Goal: Obtain resource: Obtain resource

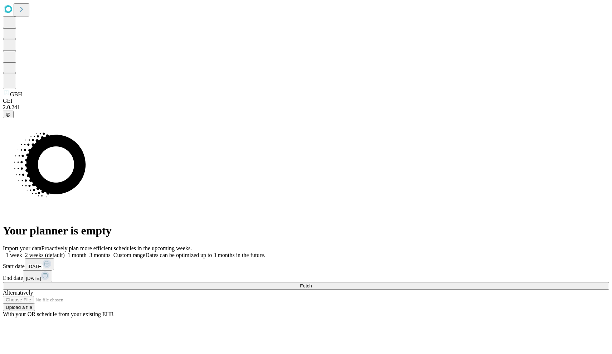
click at [51, 259] on rect at bounding box center [47, 263] width 9 height 9
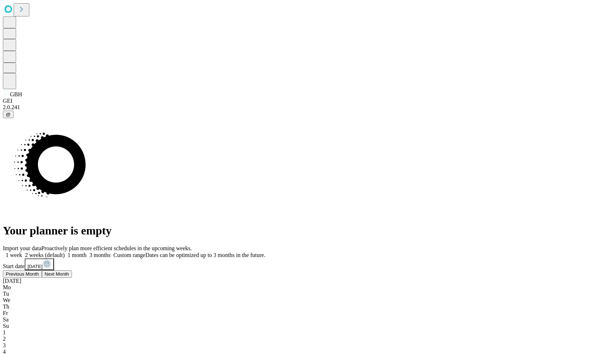
click at [42, 282] on button "Previous Month" at bounding box center [22, 286] width 39 height 8
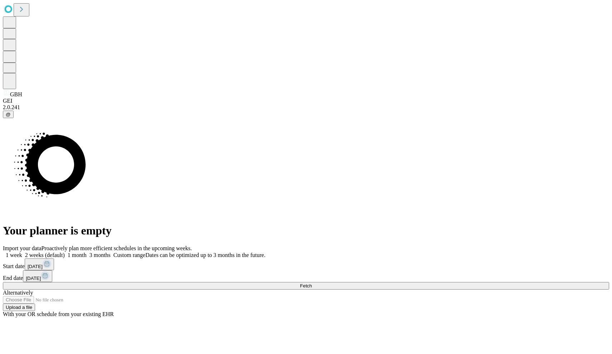
click at [52, 270] on button "[DATE]" at bounding box center [37, 276] width 29 height 12
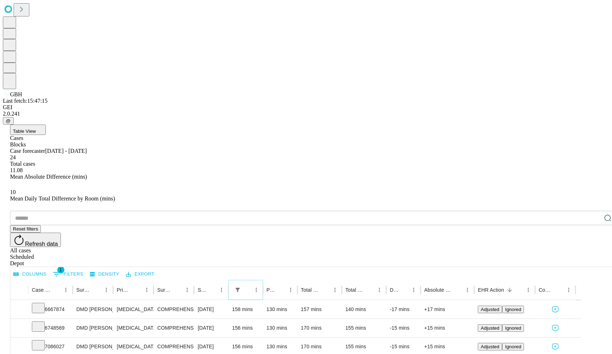
click at [251, 286] on icon "Sort" at bounding box center [248, 289] width 6 height 6
click at [241, 286] on icon "Show filters" at bounding box center [237, 289] width 6 height 6
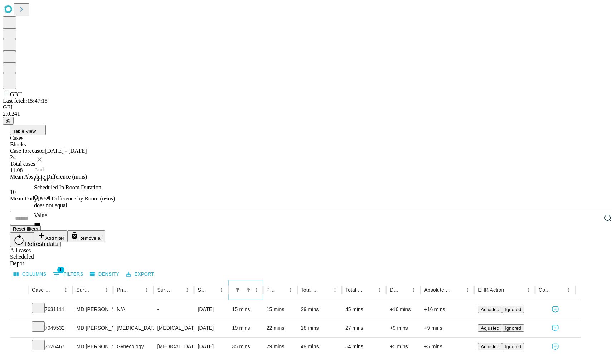
click at [241, 286] on icon "Show filters" at bounding box center [237, 289] width 6 height 6
click at [156, 269] on button "Export" at bounding box center [140, 274] width 32 height 11
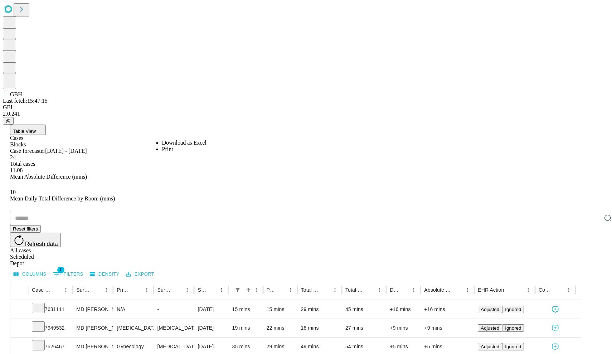
click at [184, 139] on li "Download as Excel" at bounding box center [184, 142] width 44 height 6
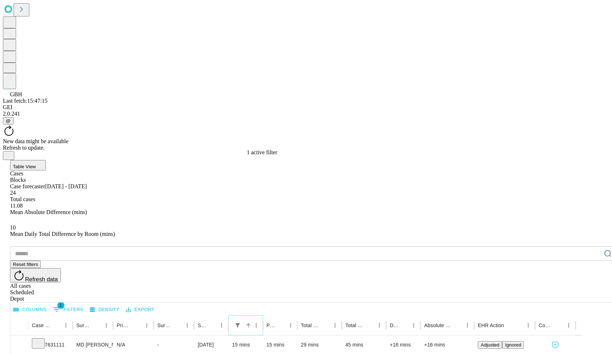
click at [243, 320] on button "Show filters" at bounding box center [237, 325] width 10 height 10
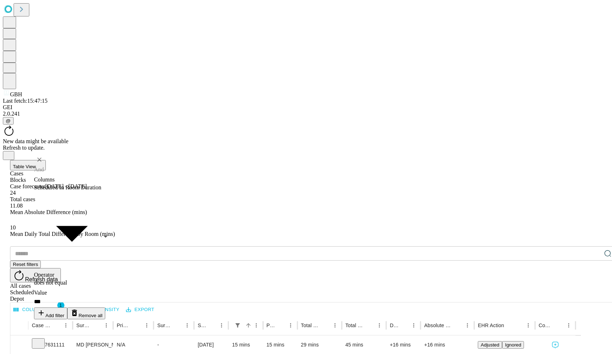
type input "**********"
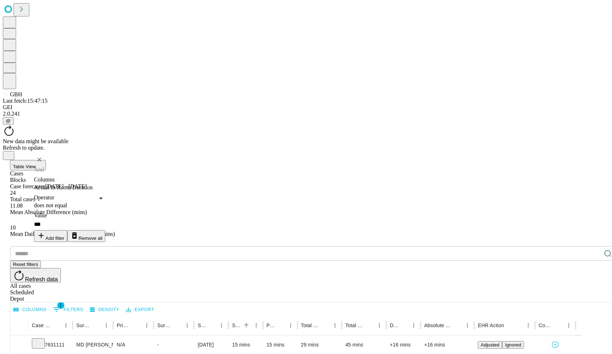
click at [236, 302] on div "Columns 1 Filters Density Export" at bounding box center [312, 308] width 605 height 13
click at [249, 322] on icon "Sort" at bounding box center [246, 325] width 6 height 6
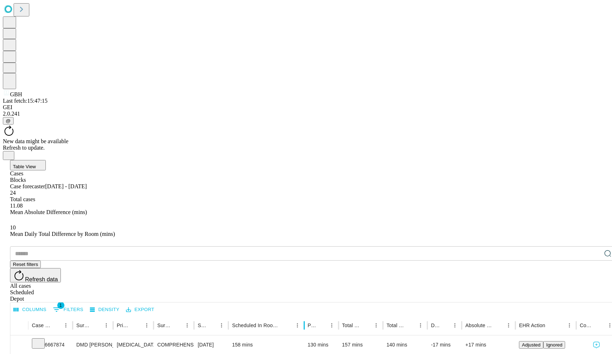
drag, startPoint x: 286, startPoint y: 140, endPoint x: 328, endPoint y: 135, distance: 41.5
click at [306, 315] on div at bounding box center [304, 325] width 4 height 20
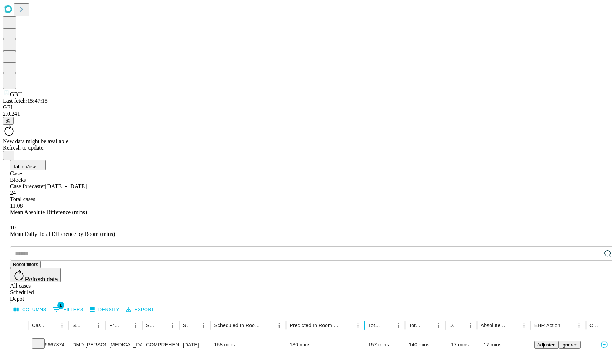
drag, startPoint x: 341, startPoint y: 139, endPoint x: 388, endPoint y: 137, distance: 47.3
click at [366, 315] on div at bounding box center [365, 325] width 4 height 20
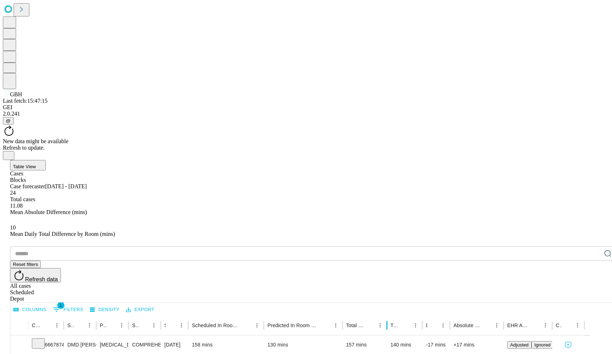
drag, startPoint x: 402, startPoint y: 143, endPoint x: 409, endPoint y: 144, distance: 7.2
click at [388, 315] on div at bounding box center [387, 325] width 4 height 20
drag, startPoint x: 439, startPoint y: 141, endPoint x: 483, endPoint y: 137, distance: 44.2
click at [461, 315] on div at bounding box center [460, 325] width 4 height 20
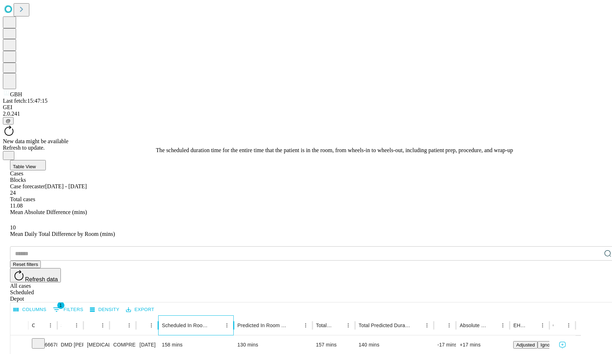
click at [211, 322] on div "Scheduled In Room Duration" at bounding box center [186, 325] width 49 height 6
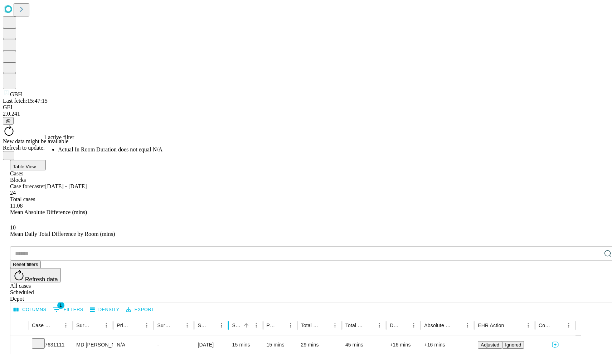
click at [85, 304] on button "1 Filters" at bounding box center [68, 309] width 34 height 11
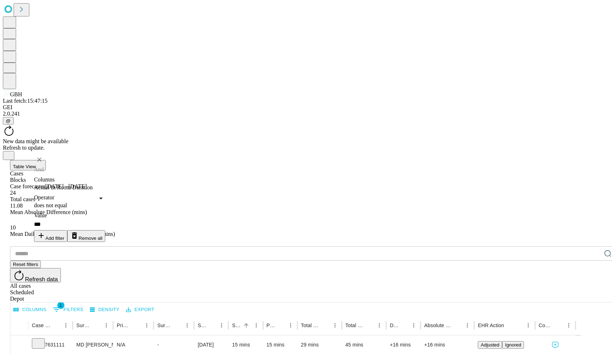
click at [106, 230] on button "Remove all" at bounding box center [86, 236] width 38 height 12
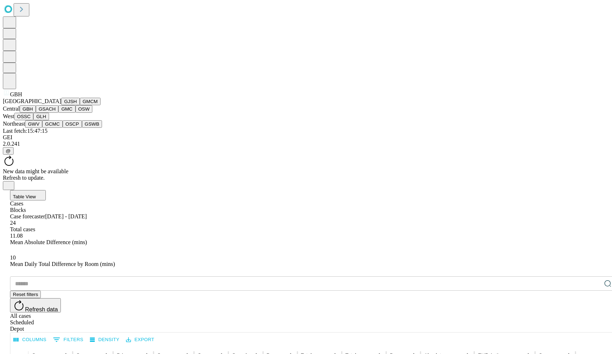
click at [61, 105] on button "GJSH" at bounding box center [70, 102] width 19 height 8
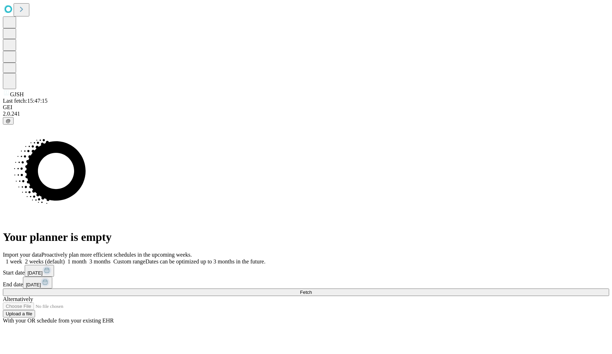
click at [265, 258] on span at bounding box center [265, 261] width 0 height 6
click at [51, 266] on rect at bounding box center [47, 270] width 9 height 9
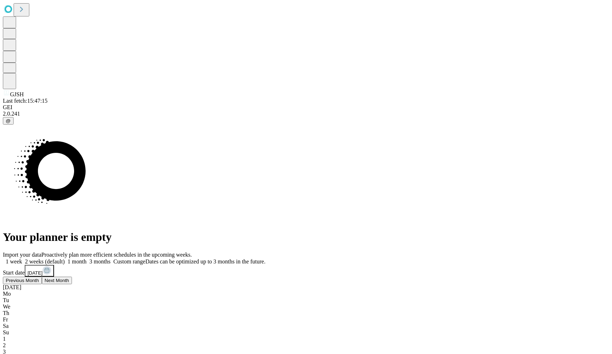
click at [509, 302] on div "Mo Tu We Th Fr Sa Su" at bounding box center [306, 324] width 606 height 45
click at [42, 288] on button "Previous Month" at bounding box center [22, 292] width 39 height 8
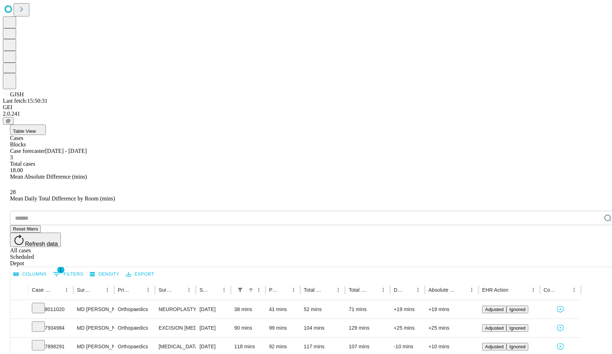
click at [85, 268] on button "1 Filters" at bounding box center [68, 273] width 34 height 11
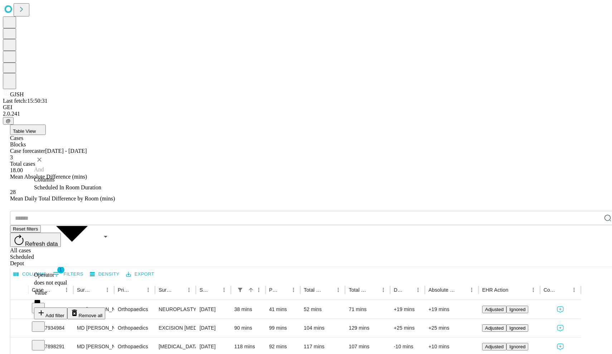
click at [82, 169] on body "GJSH Last fetch: 15:50:31 GEI 2.0.241 @ Table View Cases Blocks Case forecaster…" at bounding box center [306, 302] width 606 height 599
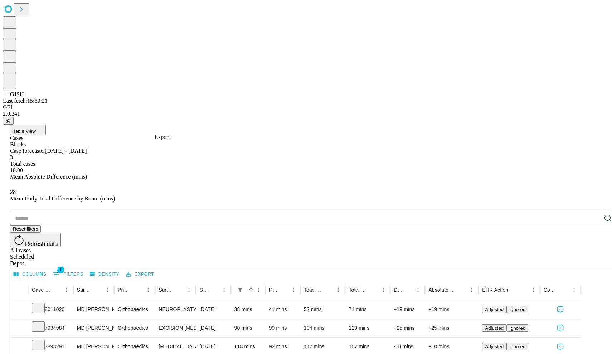
click at [156, 269] on button "Export" at bounding box center [140, 274] width 32 height 11
click at [171, 143] on li "Download as Excel" at bounding box center [184, 142] width 44 height 6
click at [156, 269] on button "Export" at bounding box center [140, 274] width 32 height 11
click at [15, 97] on span "GJSH" at bounding box center [17, 94] width 14 height 6
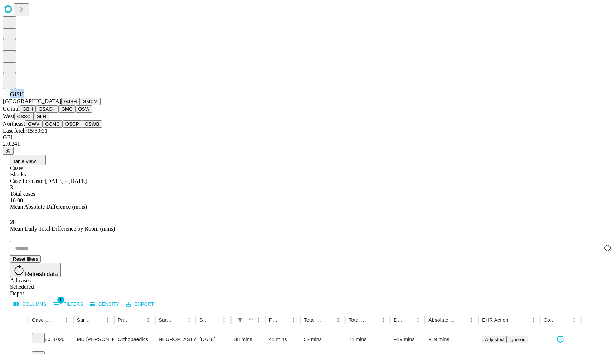
click at [15, 97] on span "GJSH" at bounding box center [17, 94] width 14 height 6
click at [17, 97] on span "GJSH" at bounding box center [17, 94] width 14 height 6
click at [80, 105] on button "GMCM" at bounding box center [90, 102] width 21 height 8
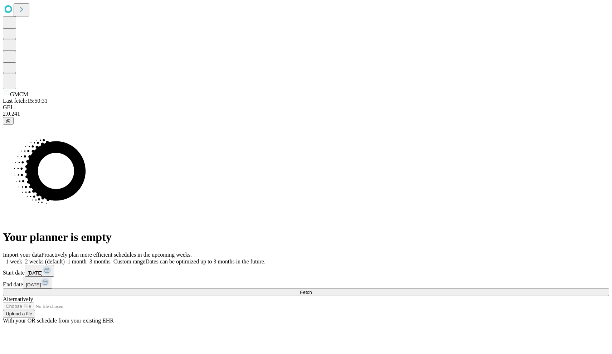
click at [265, 258] on span at bounding box center [265, 261] width 0 height 6
click at [54, 265] on button "[DATE]" at bounding box center [39, 271] width 29 height 12
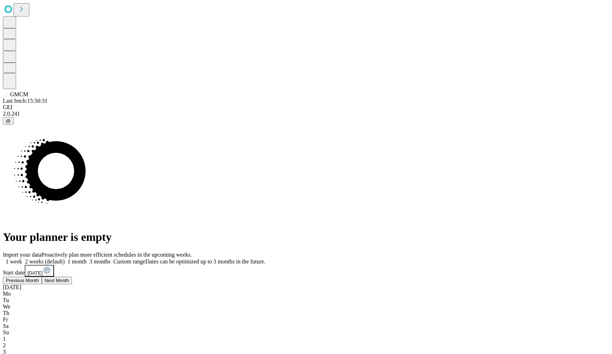
click at [357, 231] on div "Your planner is empty" at bounding box center [306, 183] width 606 height 119
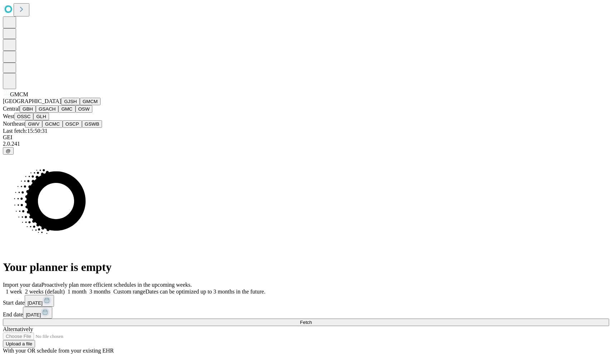
click at [19, 97] on span "GMCM" at bounding box center [19, 94] width 18 height 6
click at [61, 105] on button "GJSH" at bounding box center [70, 102] width 19 height 8
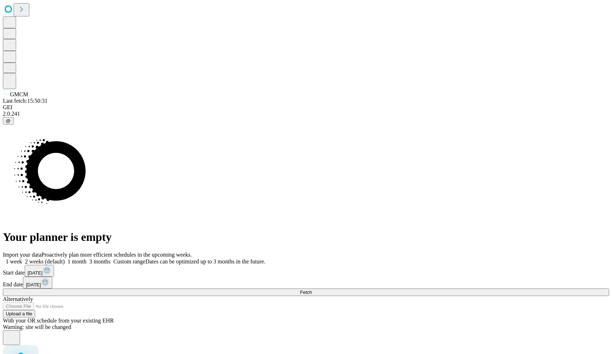
click at [51, 266] on rect at bounding box center [47, 270] width 9 height 9
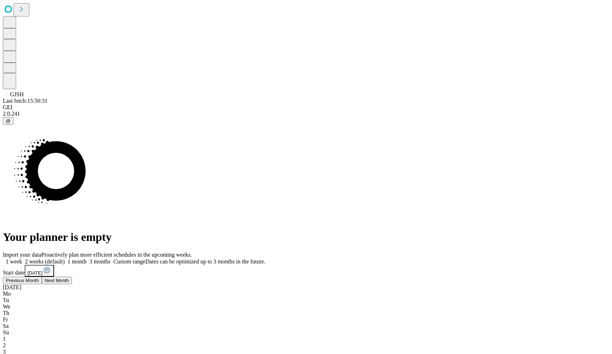
click at [42, 288] on button "Previous Month" at bounding box center [22, 292] width 39 height 8
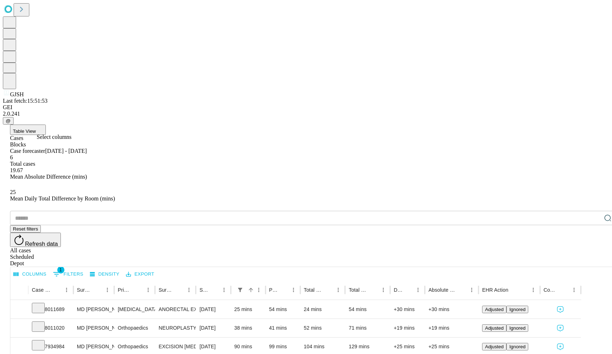
click at [48, 269] on button "Columns" at bounding box center [30, 274] width 36 height 11
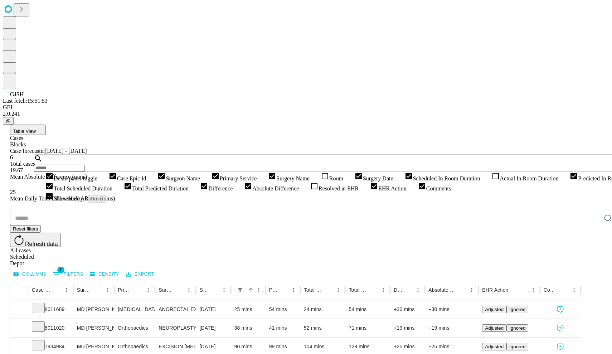
scroll to position [14, 0]
click at [491, 180] on icon at bounding box center [495, 176] width 9 height 9
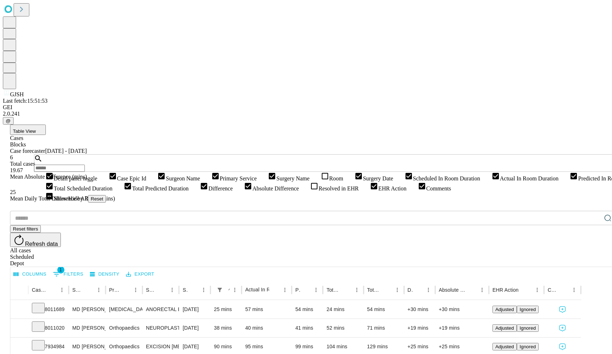
scroll to position [0, 0]
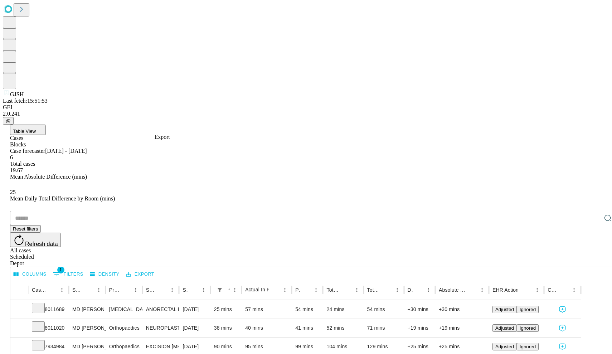
click at [156, 269] on button "Export" at bounding box center [140, 274] width 32 height 11
click at [166, 142] on li "Download as Excel" at bounding box center [184, 142] width 44 height 6
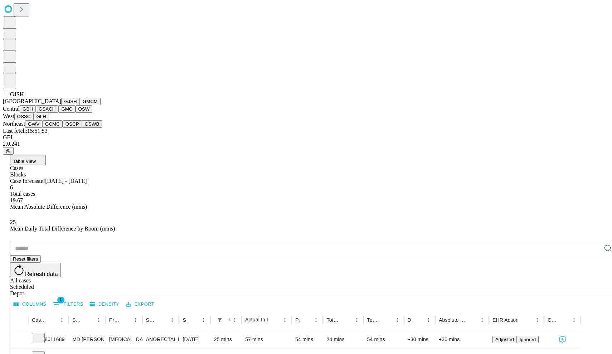
click at [15, 97] on span "GJSH" at bounding box center [17, 94] width 14 height 6
click at [80, 105] on button "GMCM" at bounding box center [90, 102] width 21 height 8
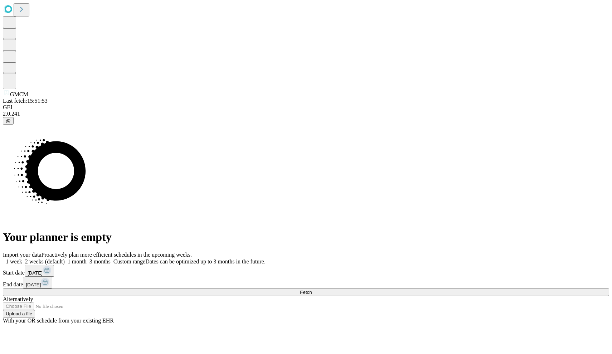
click at [265, 258] on span at bounding box center [265, 261] width 0 height 6
click at [47, 271] on icon at bounding box center [47, 271] width 0 height 0
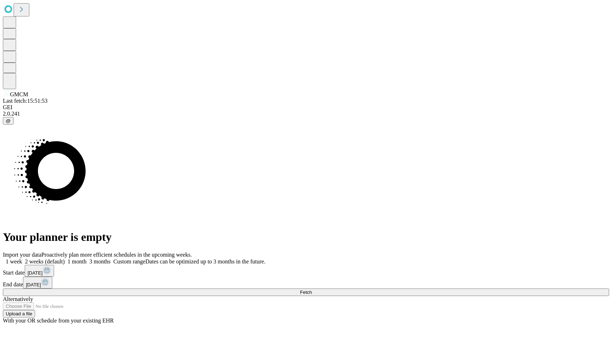
click at [52, 276] on button "[DATE]" at bounding box center [37, 282] width 29 height 12
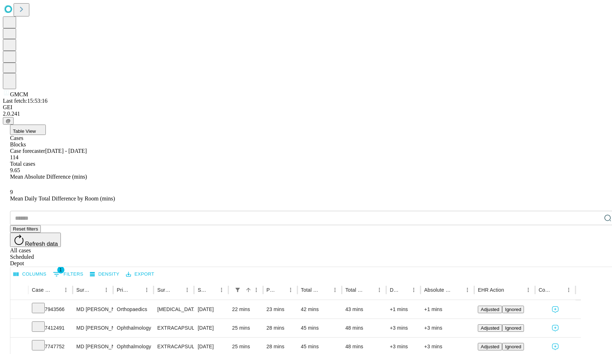
click at [48, 269] on button "Columns" at bounding box center [30, 274] width 36 height 11
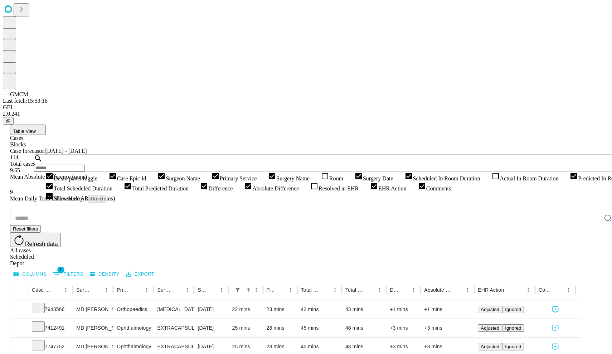
scroll to position [1, 0]
click at [491, 180] on icon at bounding box center [495, 176] width 9 height 9
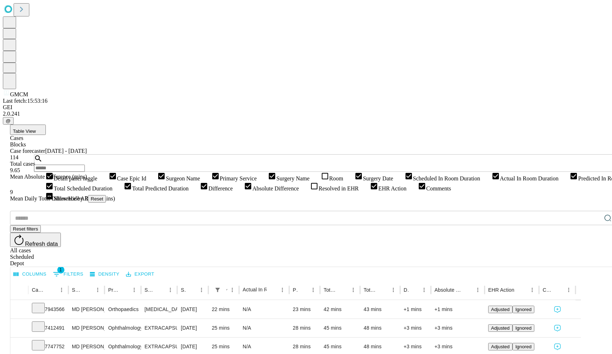
click at [156, 269] on button "Export" at bounding box center [140, 274] width 32 height 11
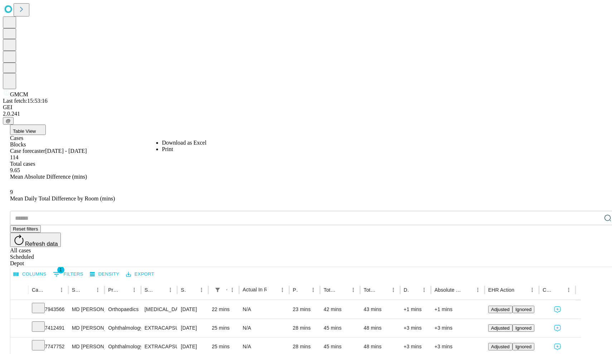
click at [166, 142] on li "Download as Excel" at bounding box center [184, 142] width 44 height 6
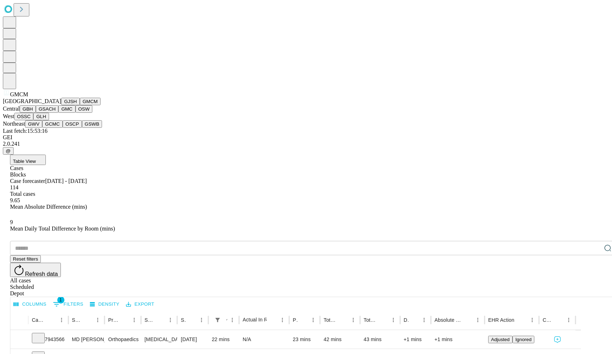
click at [36, 113] on button "GBH" at bounding box center [28, 109] width 16 height 8
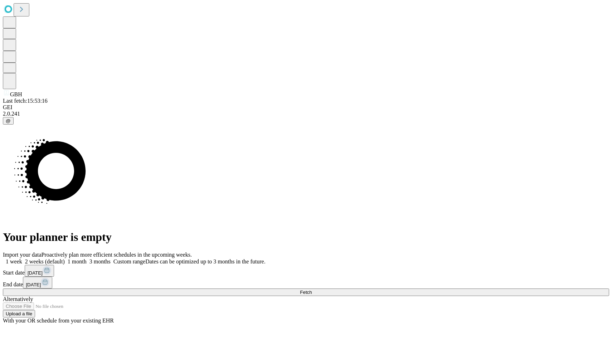
click at [43, 270] on span "[DATE]" at bounding box center [35, 272] width 15 height 5
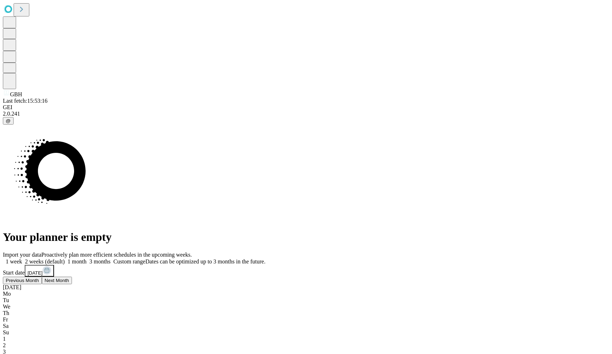
click at [42, 288] on button "Previous Month" at bounding box center [22, 292] width 39 height 8
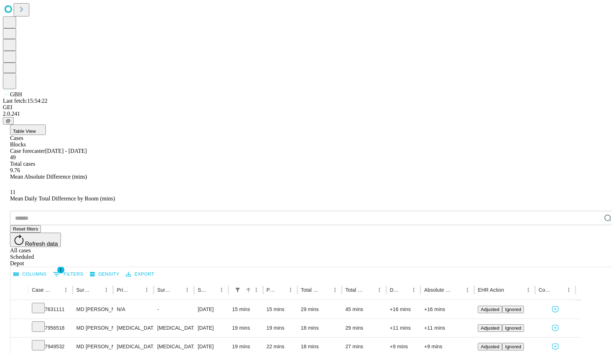
click at [85, 268] on button "1 Filters" at bounding box center [68, 273] width 34 height 11
click at [48, 269] on button "Columns" at bounding box center [30, 274] width 36 height 11
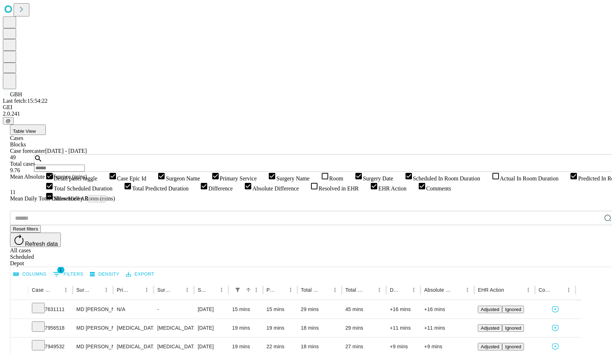
click at [491, 180] on icon at bounding box center [495, 176] width 9 height 9
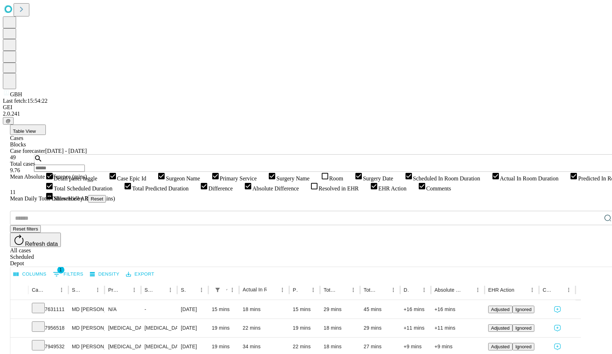
click at [156, 269] on button "Export" at bounding box center [140, 274] width 32 height 11
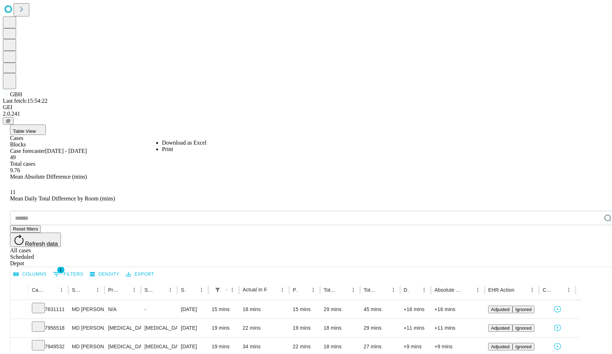
click at [190, 139] on li "Download as Excel" at bounding box center [184, 142] width 44 height 6
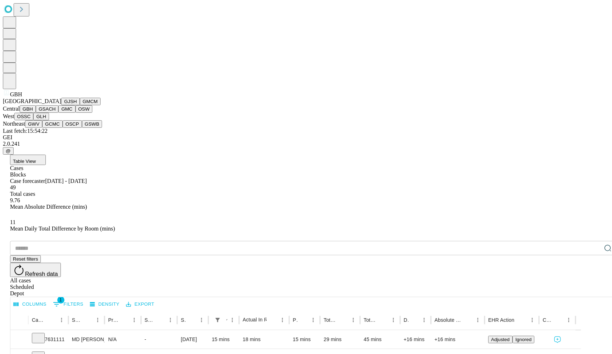
click at [48, 113] on button "GSACH" at bounding box center [47, 109] width 23 height 8
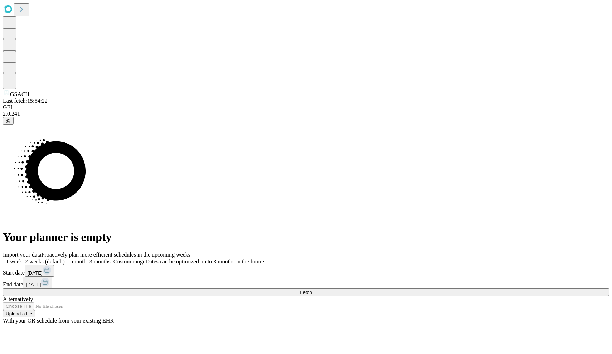
click at [43, 270] on span "[DATE]" at bounding box center [35, 272] width 15 height 5
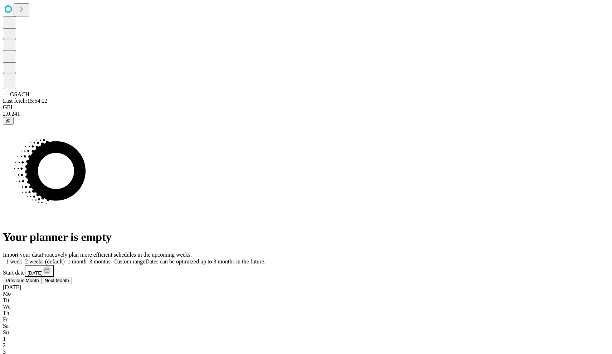
click at [42, 288] on button "Previous Month" at bounding box center [22, 292] width 39 height 8
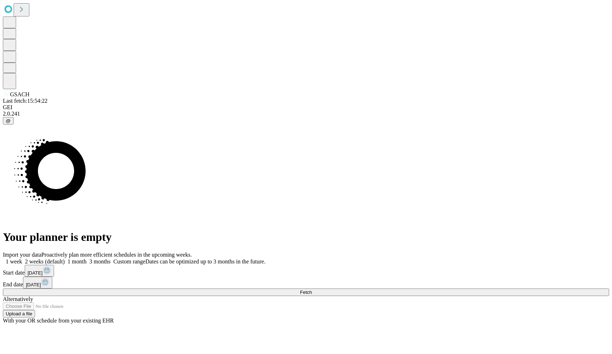
click at [456, 288] on button "Fetch" at bounding box center [306, 292] width 606 height 8
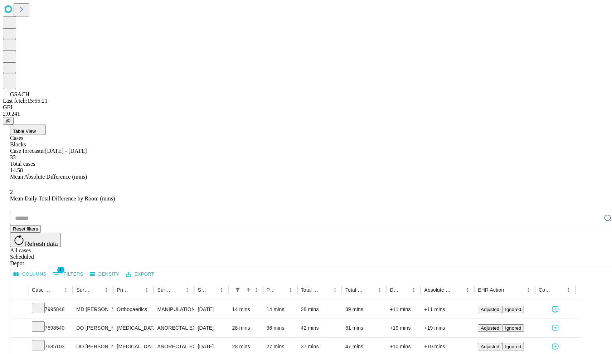
click at [48, 269] on button "Columns" at bounding box center [30, 274] width 36 height 11
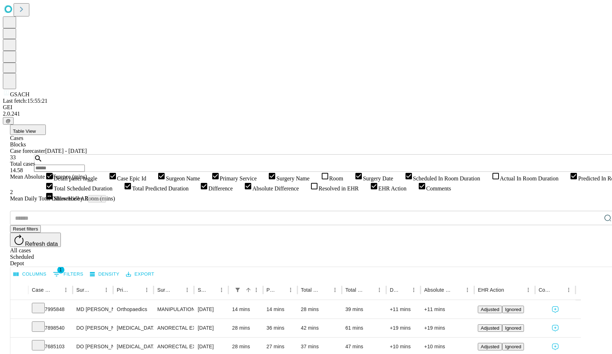
click at [491, 180] on icon at bounding box center [495, 176] width 9 height 9
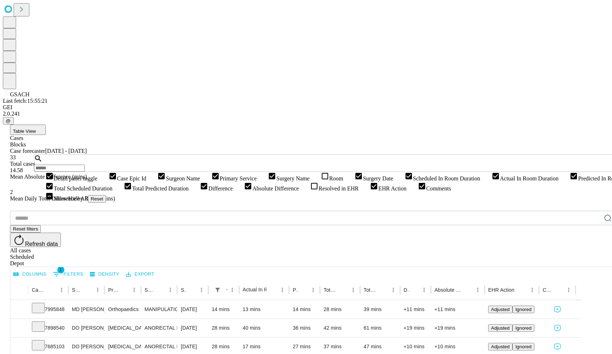
click at [156, 269] on button "Export" at bounding box center [140, 274] width 32 height 11
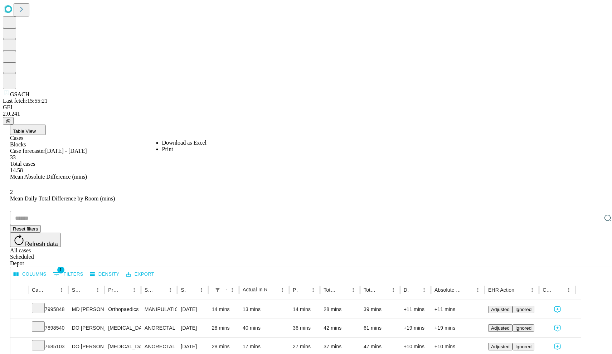
click at [184, 141] on li "Download as Excel" at bounding box center [184, 142] width 44 height 6
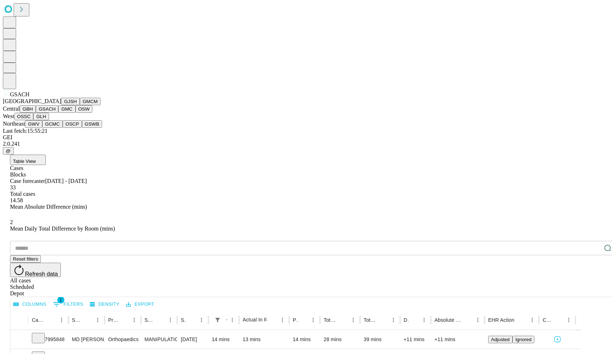
click at [58, 113] on button "GMC" at bounding box center [66, 109] width 17 height 8
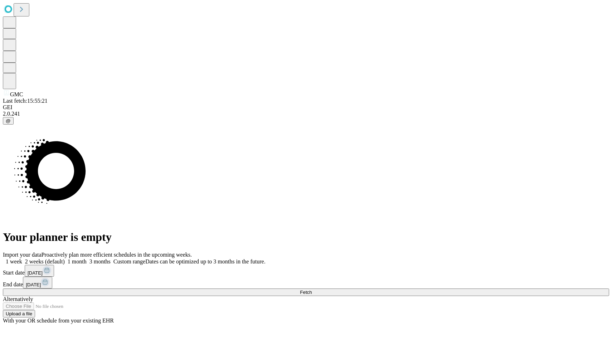
click at [54, 265] on button "[DATE]" at bounding box center [39, 271] width 29 height 12
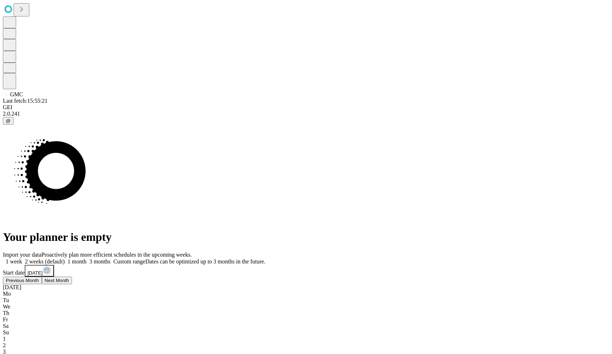
click at [42, 288] on button "Previous Month" at bounding box center [22, 292] width 39 height 8
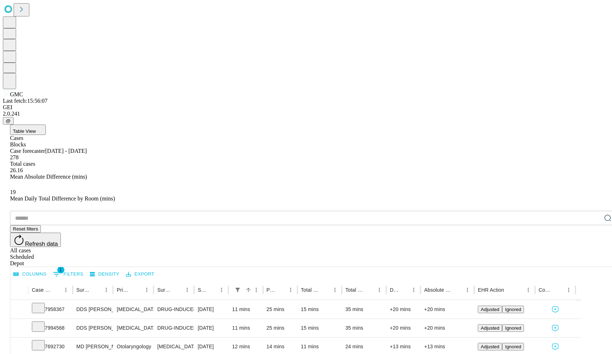
click at [48, 269] on button "Columns" at bounding box center [30, 274] width 36 height 11
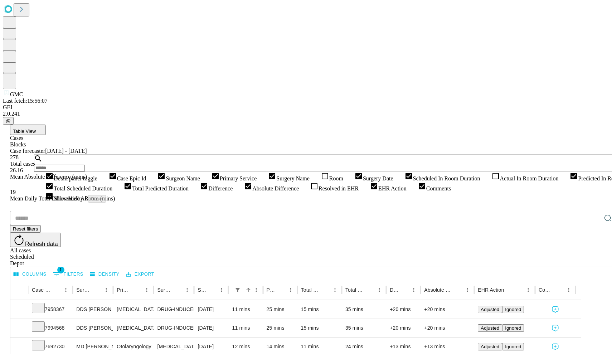
click at [492, 179] on icon at bounding box center [495, 176] width 6 height 6
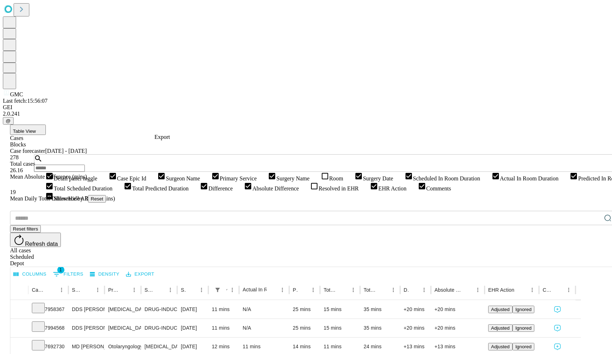
click at [156, 269] on button "Export" at bounding box center [140, 274] width 32 height 11
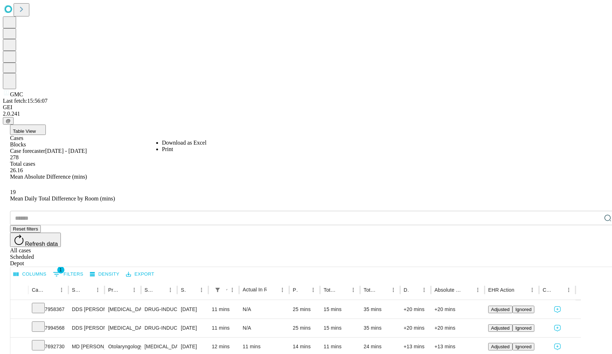
click at [171, 146] on li "Download as Excel" at bounding box center [184, 142] width 44 height 6
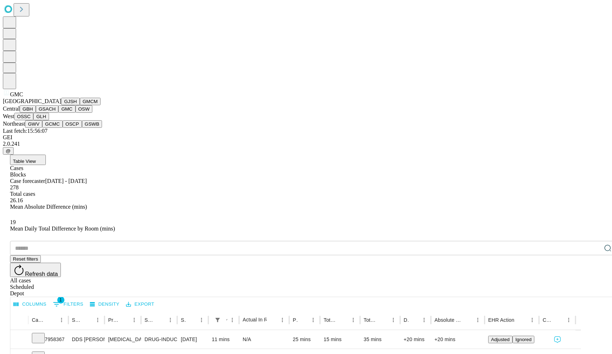
click at [75, 113] on button "OSW" at bounding box center [83, 109] width 17 height 8
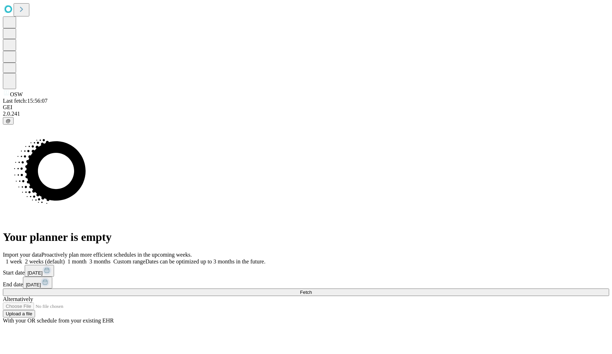
click at [43, 270] on span "[DATE]" at bounding box center [35, 272] width 15 height 5
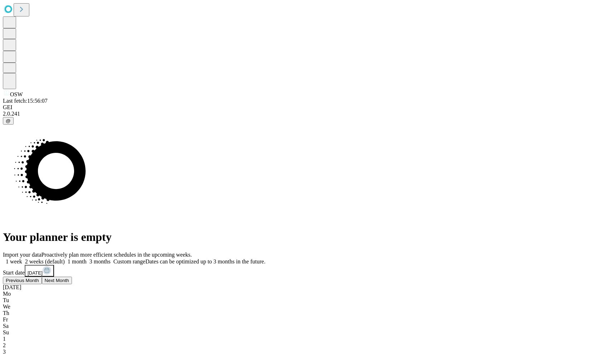
click at [39, 289] on span "Previous Month" at bounding box center [22, 291] width 33 height 5
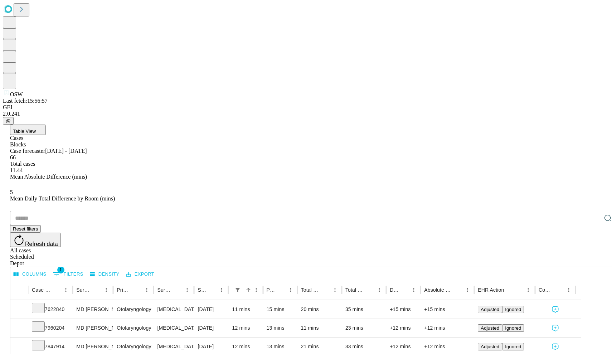
click at [48, 269] on button "Columns" at bounding box center [30, 274] width 36 height 11
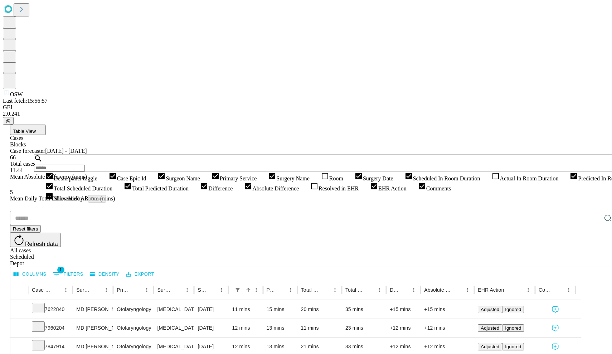
click at [491, 180] on icon at bounding box center [495, 176] width 9 height 9
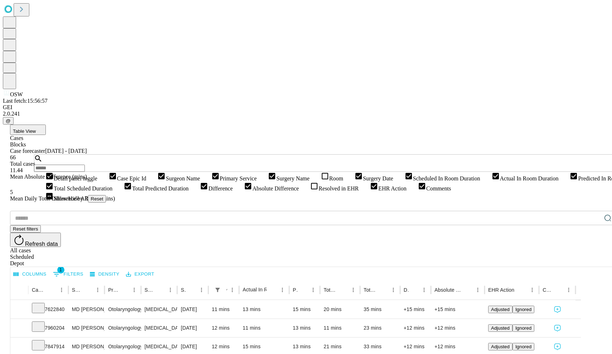
click at [156, 269] on button "Export" at bounding box center [140, 274] width 32 height 11
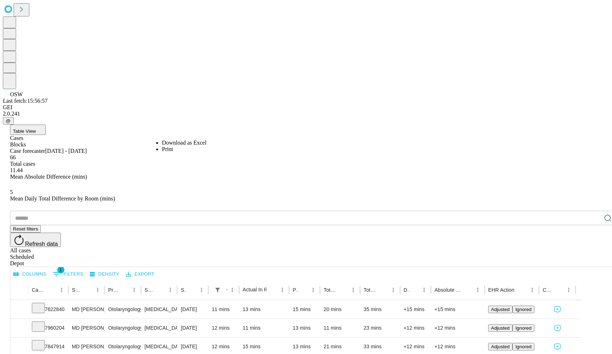
click at [176, 141] on li "Download as Excel" at bounding box center [184, 142] width 44 height 6
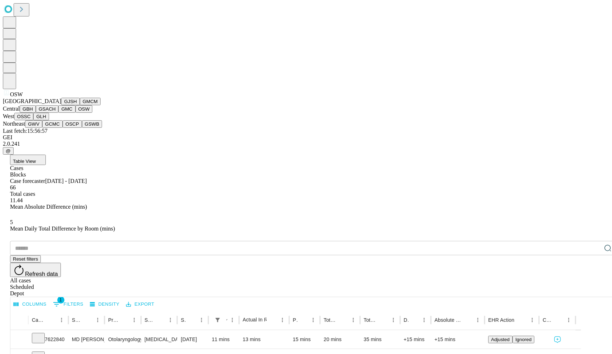
scroll to position [100, 0]
click at [34, 120] on button "OSSC" at bounding box center [23, 117] width 19 height 8
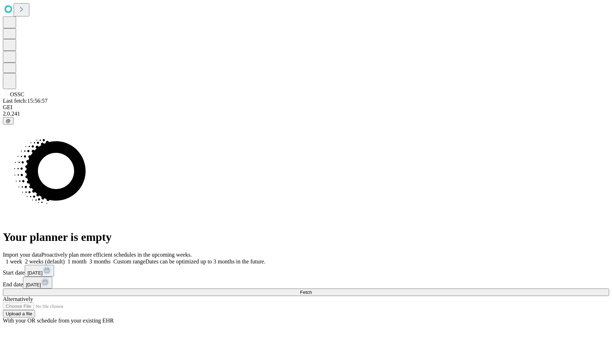
click at [43, 270] on span "[DATE]" at bounding box center [35, 272] width 15 height 5
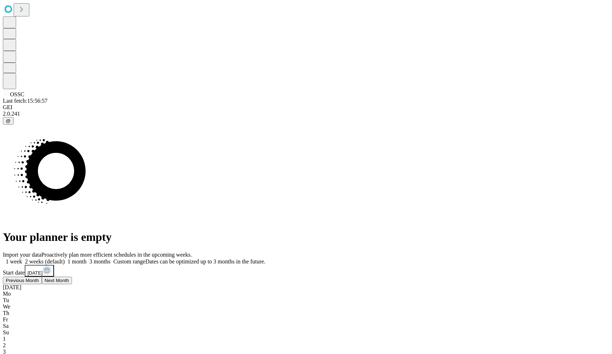
click at [42, 288] on button "Previous Month" at bounding box center [22, 292] width 39 height 8
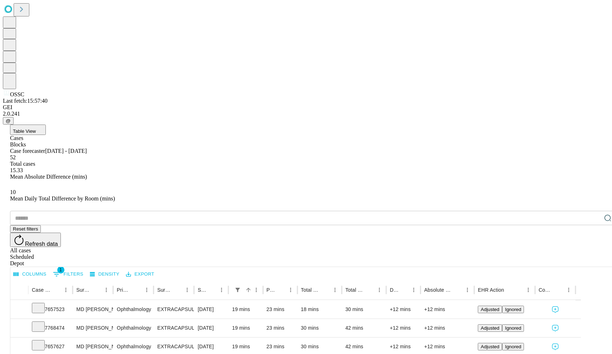
click at [48, 269] on button "Columns" at bounding box center [30, 274] width 36 height 11
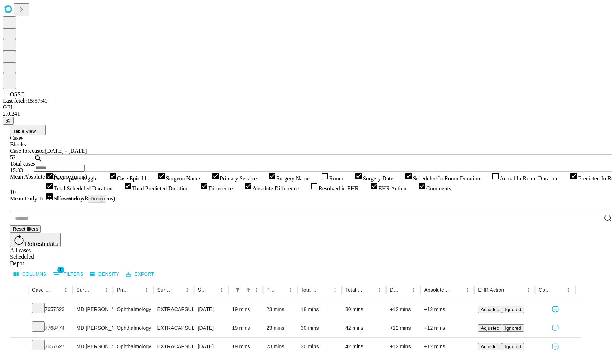
click at [491, 180] on icon at bounding box center [495, 176] width 9 height 9
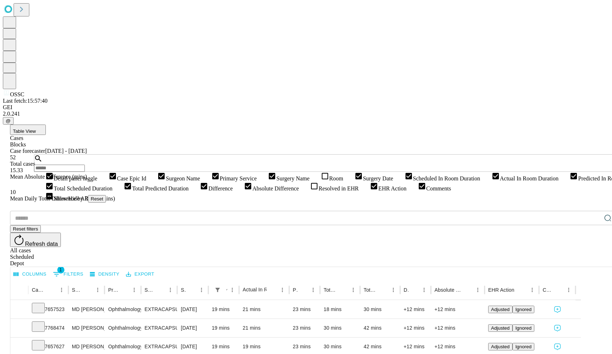
click at [156, 269] on button "Export" at bounding box center [140, 274] width 32 height 11
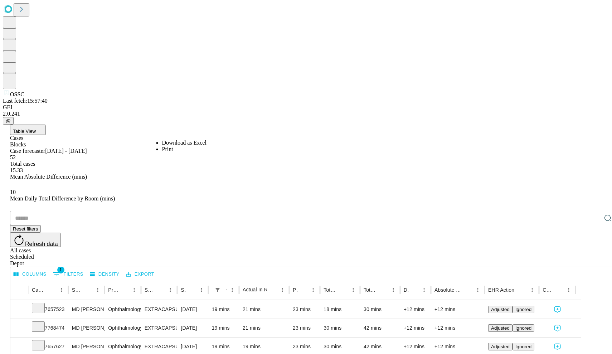
click at [175, 142] on li "Download as Excel" at bounding box center [184, 142] width 44 height 6
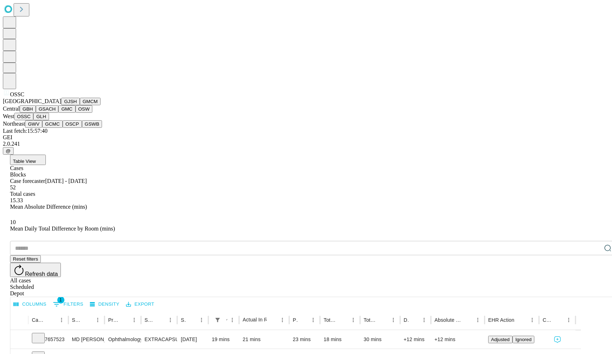
scroll to position [148, 0]
click at [47, 120] on button "GLH" at bounding box center [40, 117] width 15 height 8
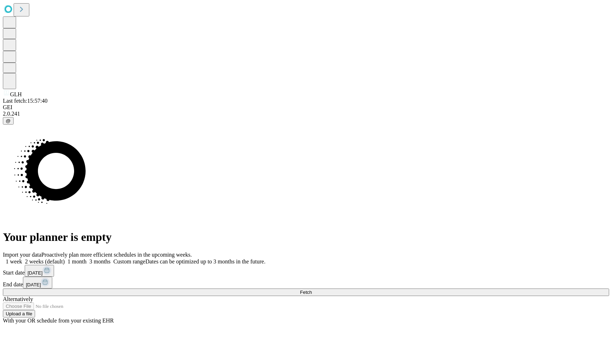
click at [43, 270] on span "[DATE]" at bounding box center [35, 272] width 15 height 5
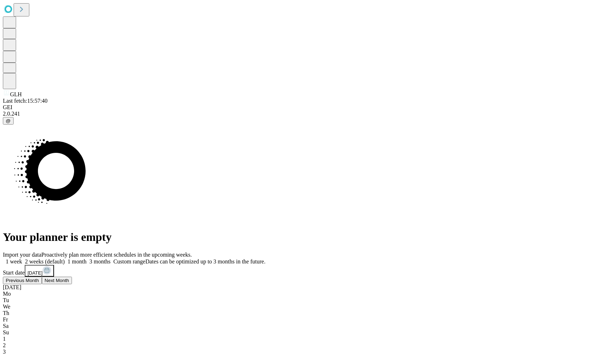
click at [39, 278] on span "Previous Month" at bounding box center [22, 280] width 33 height 5
click at [52, 276] on button "Next Month" at bounding box center [36, 280] width 30 height 8
click at [42, 288] on button "Previous Month" at bounding box center [22, 292] width 39 height 8
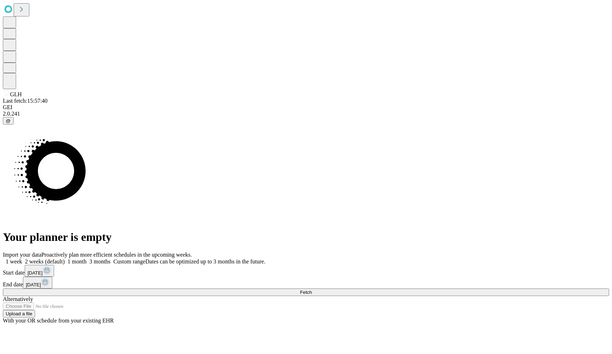
click at [450, 288] on button "Fetch" at bounding box center [306, 292] width 606 height 8
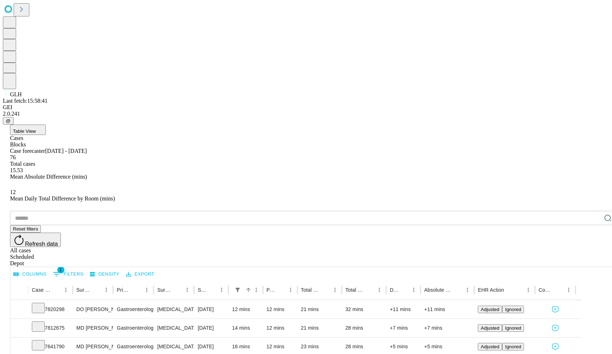
click at [48, 269] on button "Columns" at bounding box center [30, 274] width 36 height 11
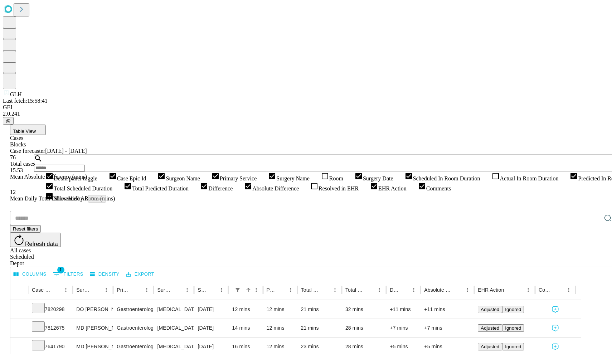
click at [492, 179] on icon at bounding box center [495, 176] width 6 height 6
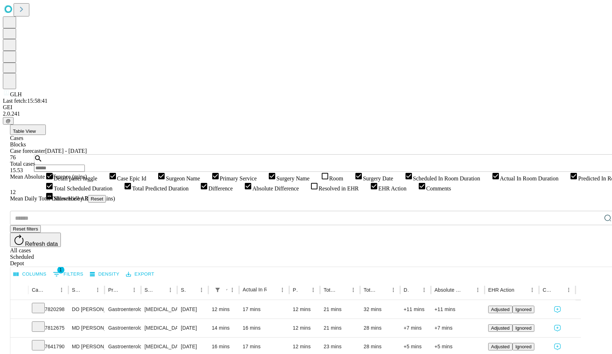
click at [156, 269] on button "Export" at bounding box center [140, 274] width 32 height 11
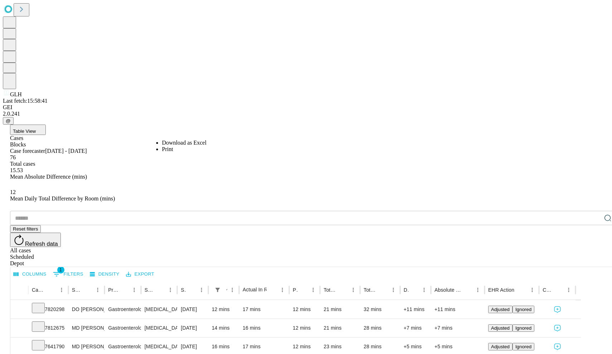
click at [177, 142] on li "Download as Excel" at bounding box center [184, 142] width 44 height 6
click at [156, 269] on button "Export" at bounding box center [140, 274] width 32 height 11
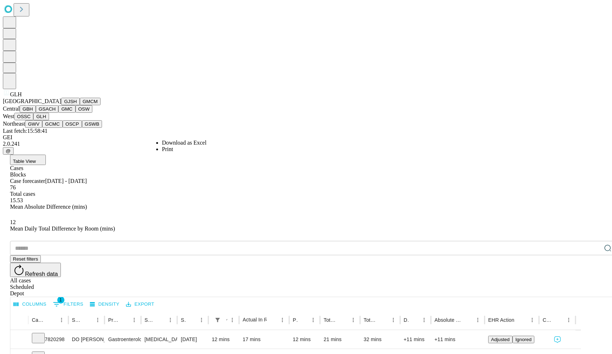
scroll to position [148, 0]
click at [42, 128] on button "GWV" at bounding box center [33, 124] width 17 height 8
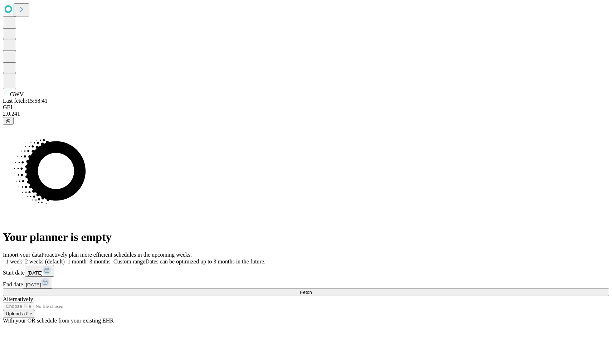
click at [54, 265] on button "[DATE]" at bounding box center [39, 271] width 29 height 12
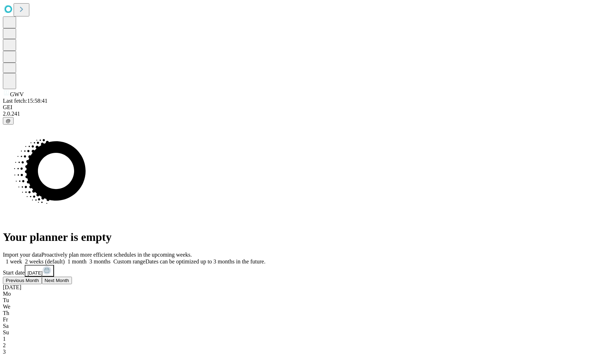
click at [42, 288] on button "Previous Month" at bounding box center [22, 292] width 39 height 8
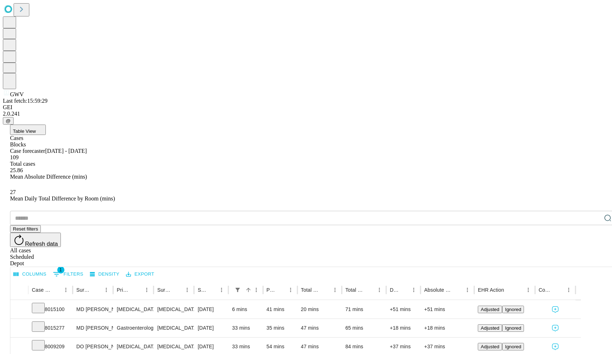
click at [156, 269] on button "Export" at bounding box center [140, 274] width 32 height 11
click at [48, 269] on button "Columns" at bounding box center [30, 274] width 36 height 11
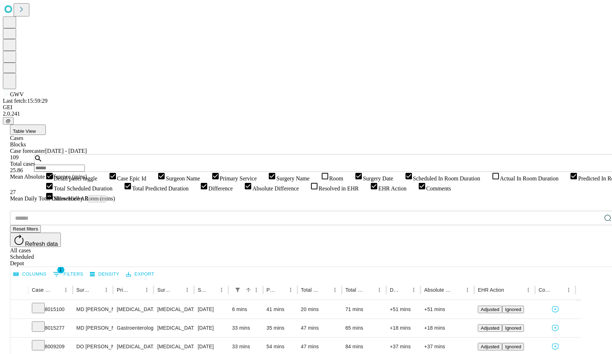
click at [491, 180] on icon at bounding box center [495, 176] width 9 height 9
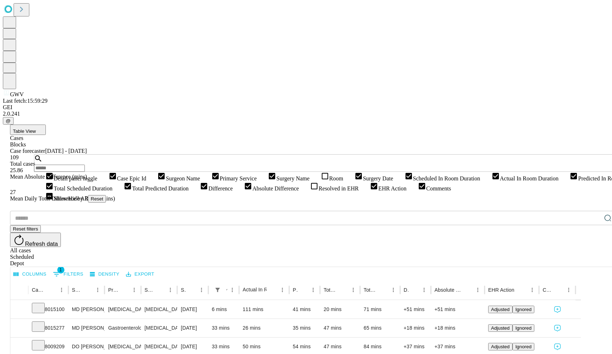
click at [156, 269] on button "Export" at bounding box center [140, 274] width 32 height 11
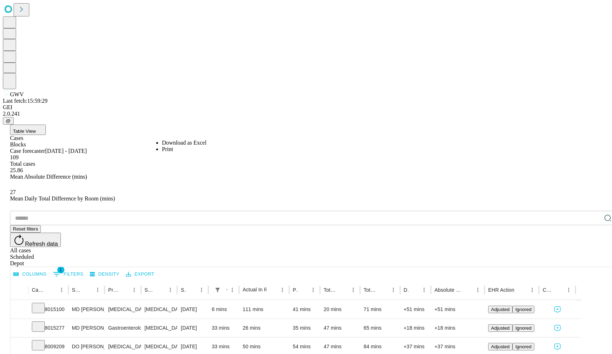
click at [178, 142] on li "Download as Excel" at bounding box center [184, 142] width 44 height 6
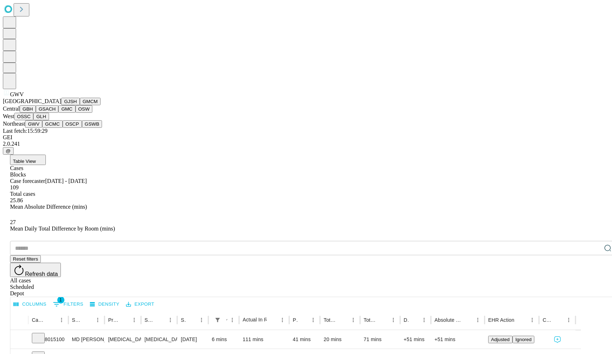
scroll to position [148, 0]
click at [56, 128] on button "GCMC" at bounding box center [52, 124] width 20 height 8
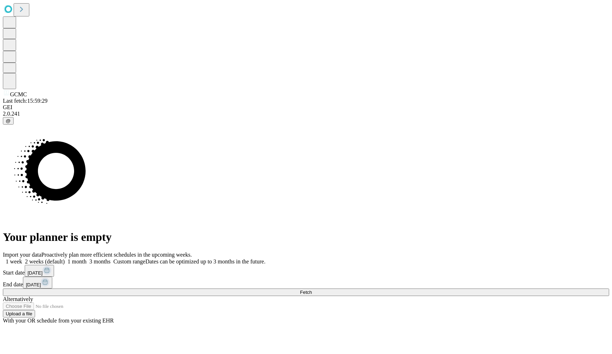
click at [54, 265] on button "[DATE]" at bounding box center [39, 271] width 29 height 12
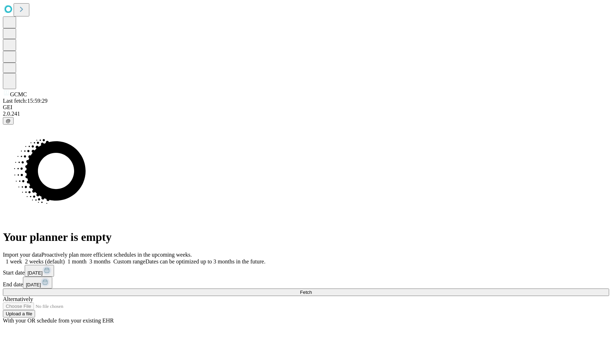
click at [52, 276] on button "[DATE]" at bounding box center [37, 282] width 29 height 12
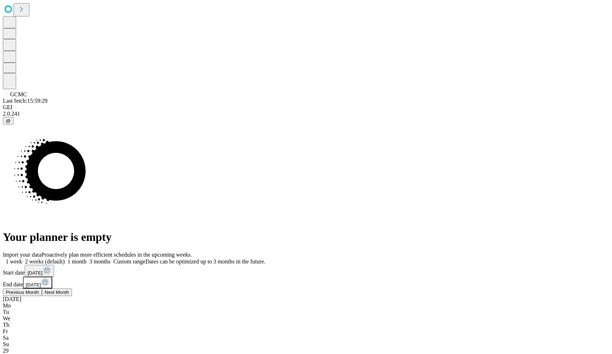
click at [39, 289] on span "Previous Month" at bounding box center [22, 291] width 33 height 5
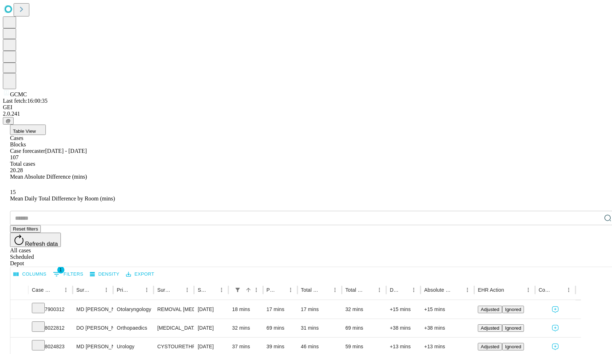
click at [48, 269] on button "Columns" at bounding box center [30, 274] width 36 height 11
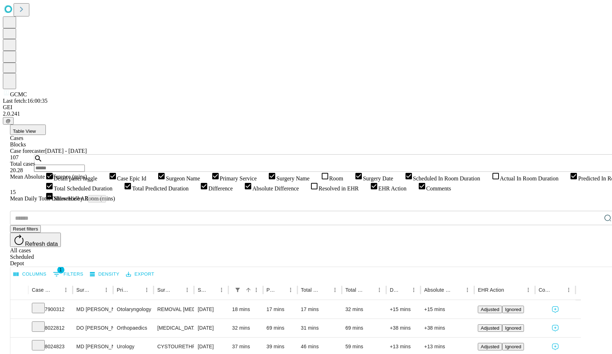
click at [491, 180] on icon at bounding box center [495, 176] width 9 height 9
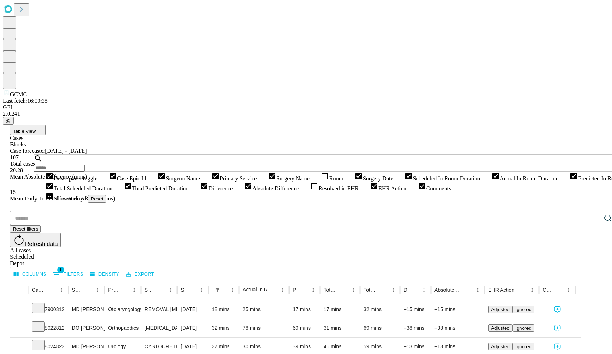
click at [156, 269] on button "Export" at bounding box center [140, 274] width 32 height 11
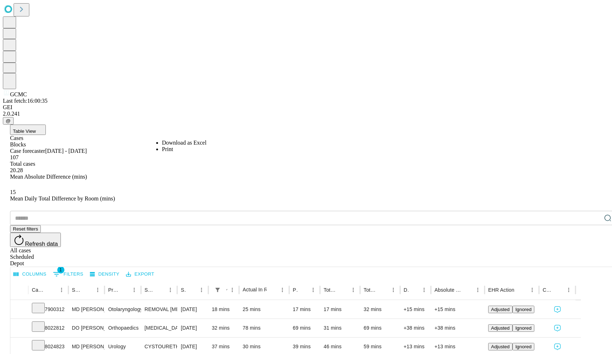
click at [171, 144] on li "Download as Excel" at bounding box center [184, 142] width 44 height 6
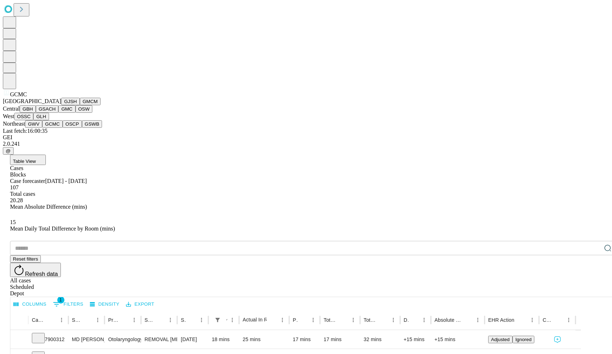
scroll to position [148, 0]
click at [63, 128] on button "OSCP" at bounding box center [72, 124] width 19 height 8
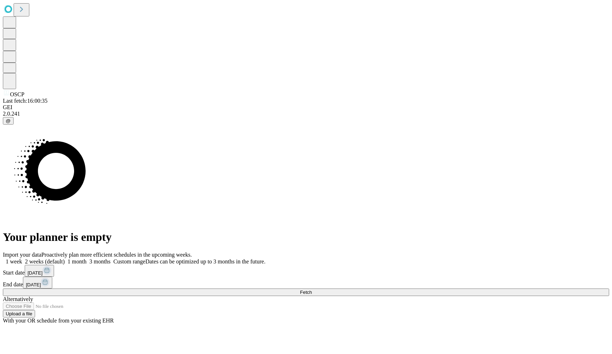
click at [43, 270] on span "[DATE]" at bounding box center [35, 272] width 15 height 5
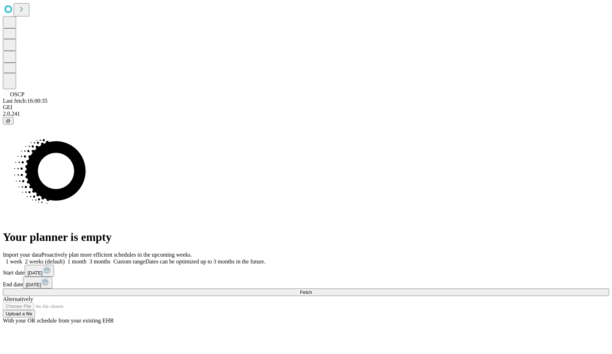
click at [41, 282] on span "[DATE]" at bounding box center [33, 284] width 15 height 5
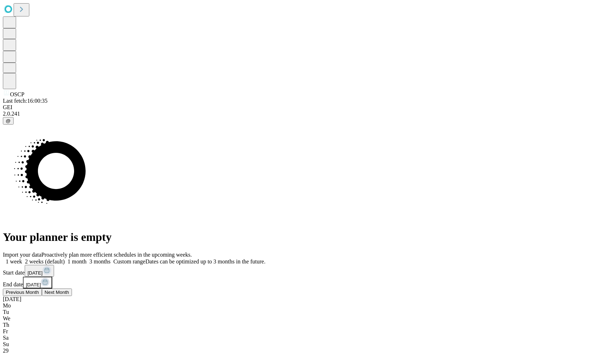
click at [39, 289] on span "Previous Month" at bounding box center [22, 291] width 33 height 5
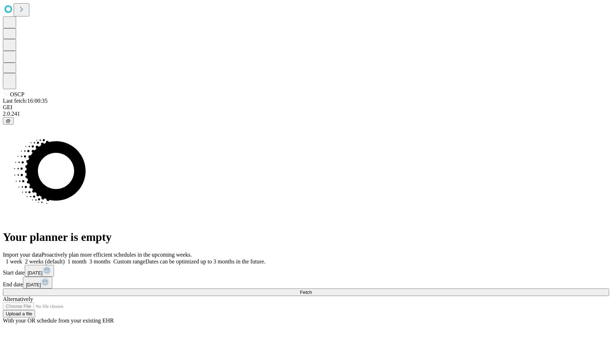
click at [449, 288] on button "Fetch" at bounding box center [306, 292] width 606 height 8
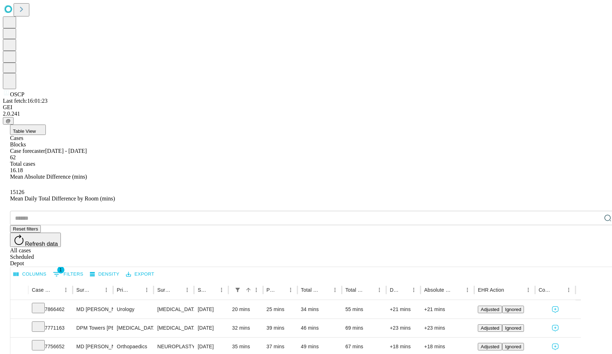
click at [48, 269] on button "Columns" at bounding box center [30, 274] width 36 height 11
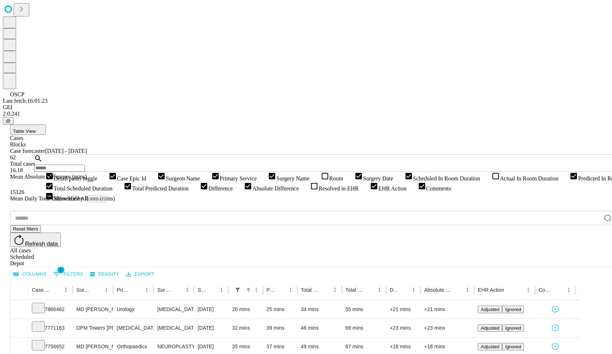
click at [491, 180] on icon at bounding box center [495, 176] width 9 height 9
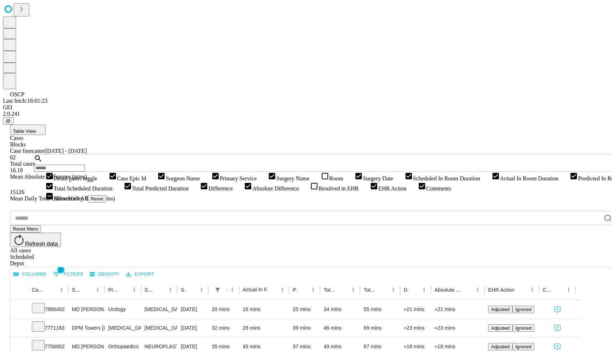
click at [156, 269] on button "Export" at bounding box center [140, 274] width 32 height 11
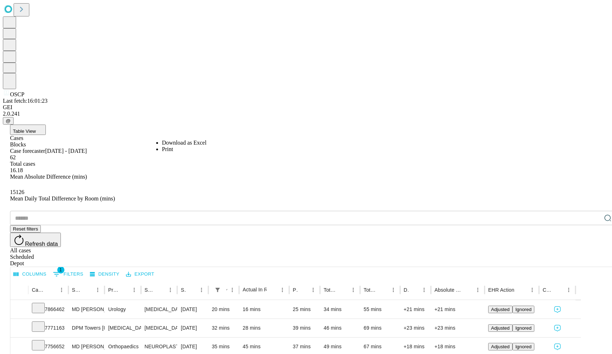
click at [188, 144] on li "Download as Excel" at bounding box center [184, 142] width 44 height 6
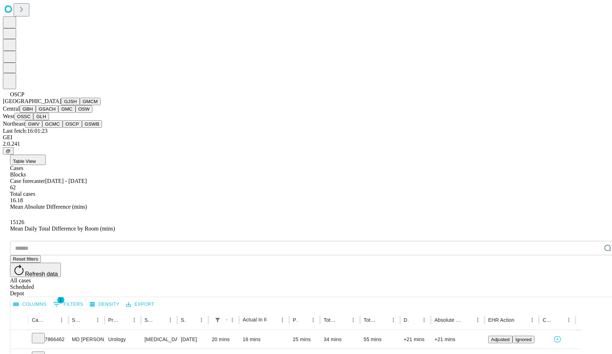
scroll to position [148, 0]
click at [82, 128] on button "GSWB" at bounding box center [92, 124] width 20 height 8
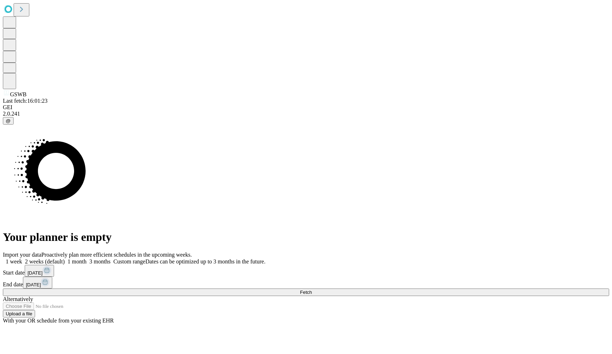
click at [43, 270] on span "[DATE]" at bounding box center [35, 272] width 15 height 5
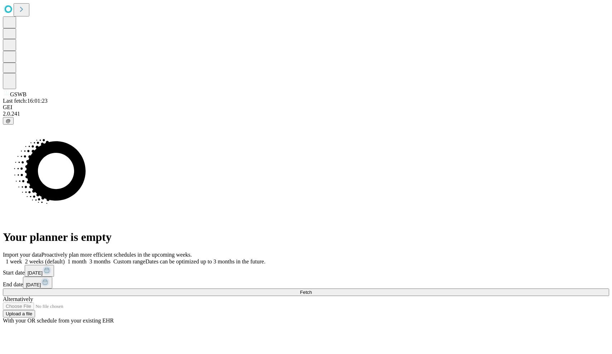
click at [41, 282] on span "[DATE]" at bounding box center [33, 284] width 15 height 5
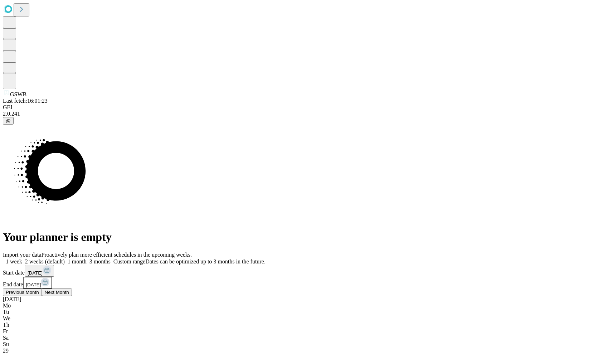
click at [42, 288] on button "Previous Month" at bounding box center [22, 292] width 39 height 8
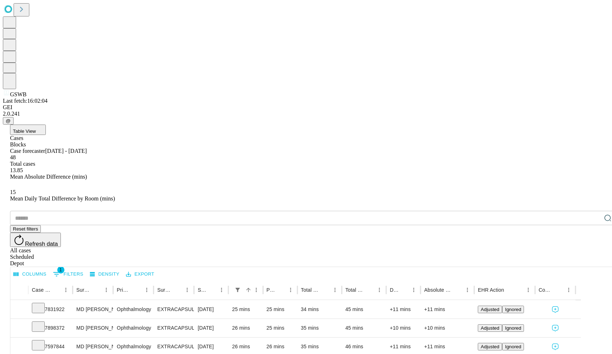
click at [48, 269] on button "Columns" at bounding box center [30, 274] width 36 height 11
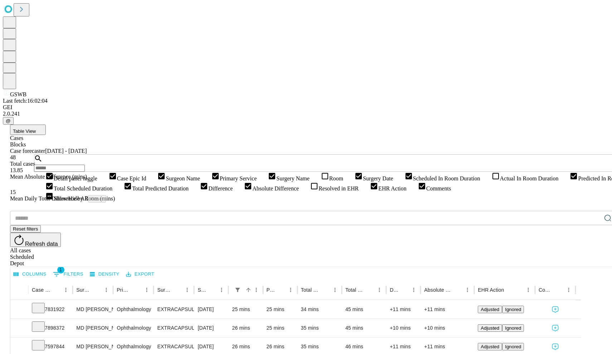
scroll to position [88, 0]
click at [492, 179] on icon at bounding box center [495, 176] width 6 height 6
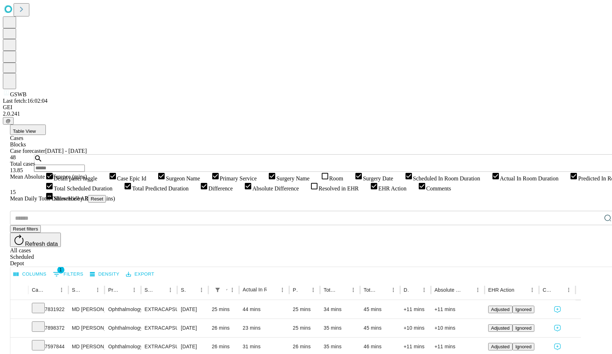
scroll to position [77, 0]
click at [156, 269] on button "Export" at bounding box center [140, 274] width 32 height 11
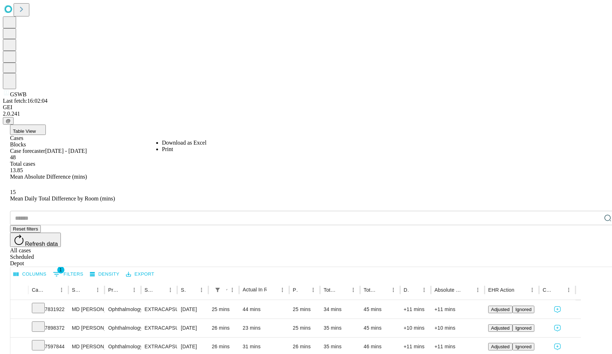
click at [172, 143] on li "Download as Excel" at bounding box center [184, 142] width 44 height 6
